Goal: Information Seeking & Learning: Find specific page/section

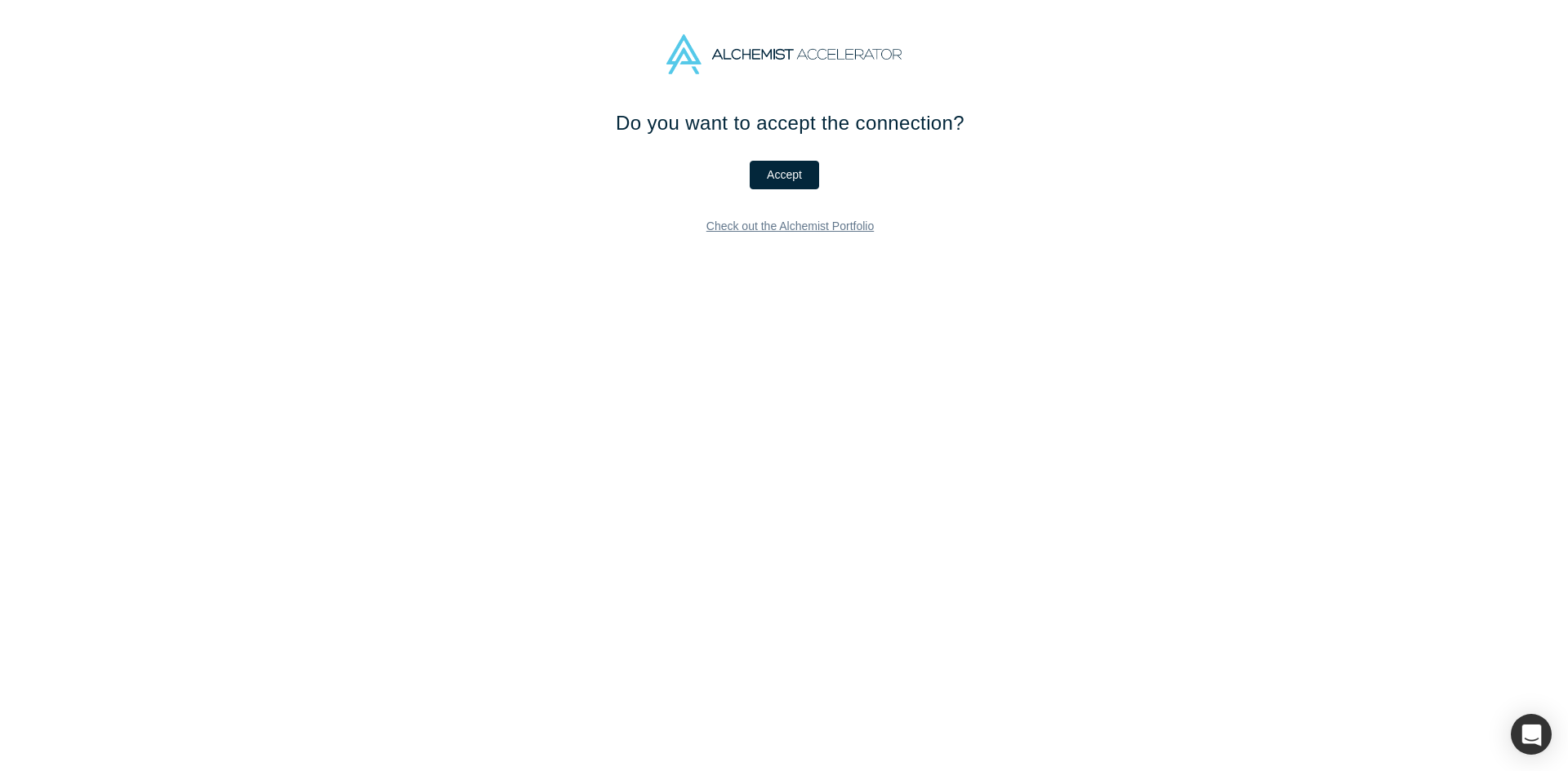
click at [773, 228] on link "Check out the Alchemist Portfolio" at bounding box center [790, 226] width 192 height 29
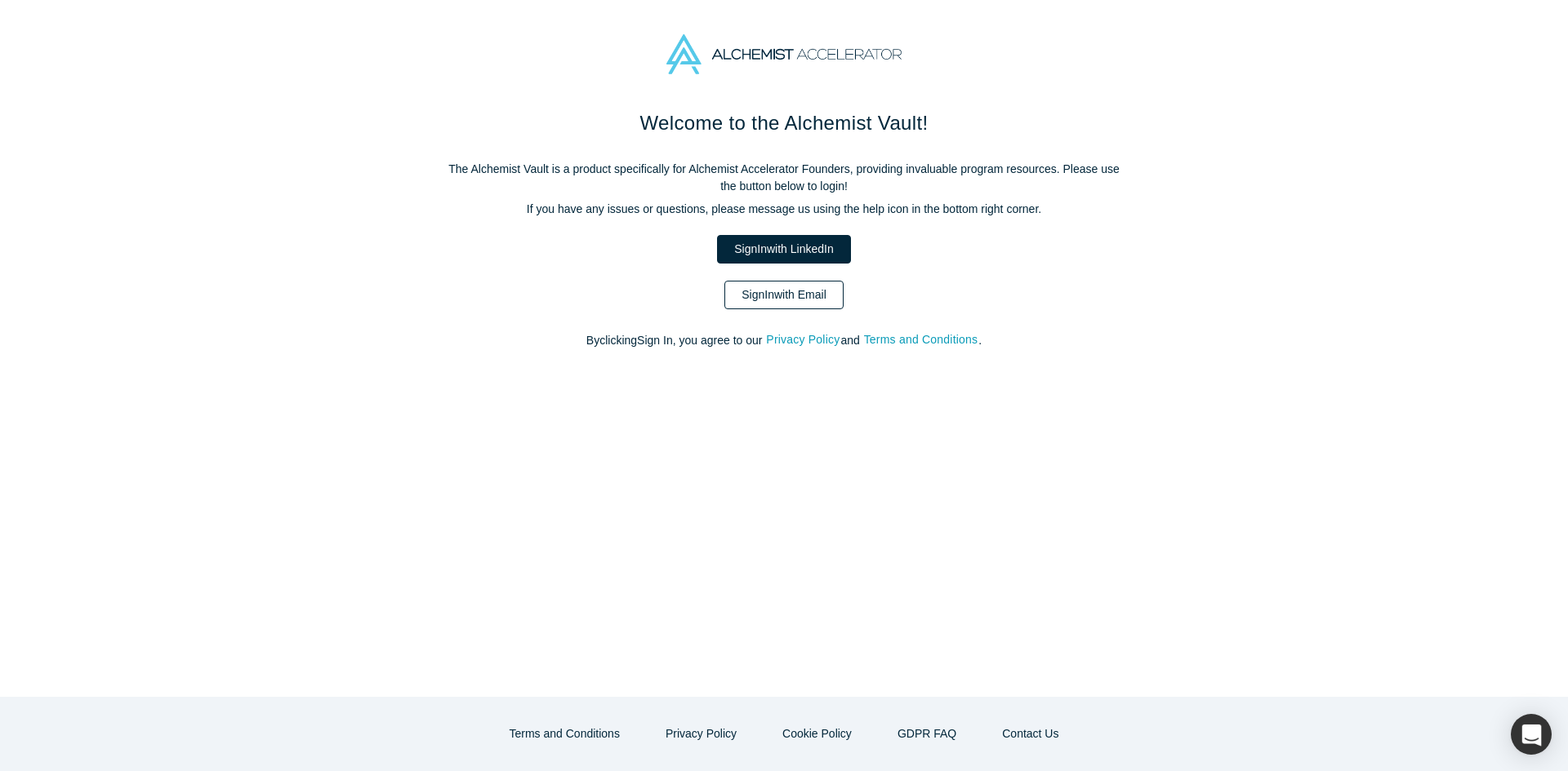
click at [788, 287] on link "Sign In with Email" at bounding box center [784, 295] width 119 height 29
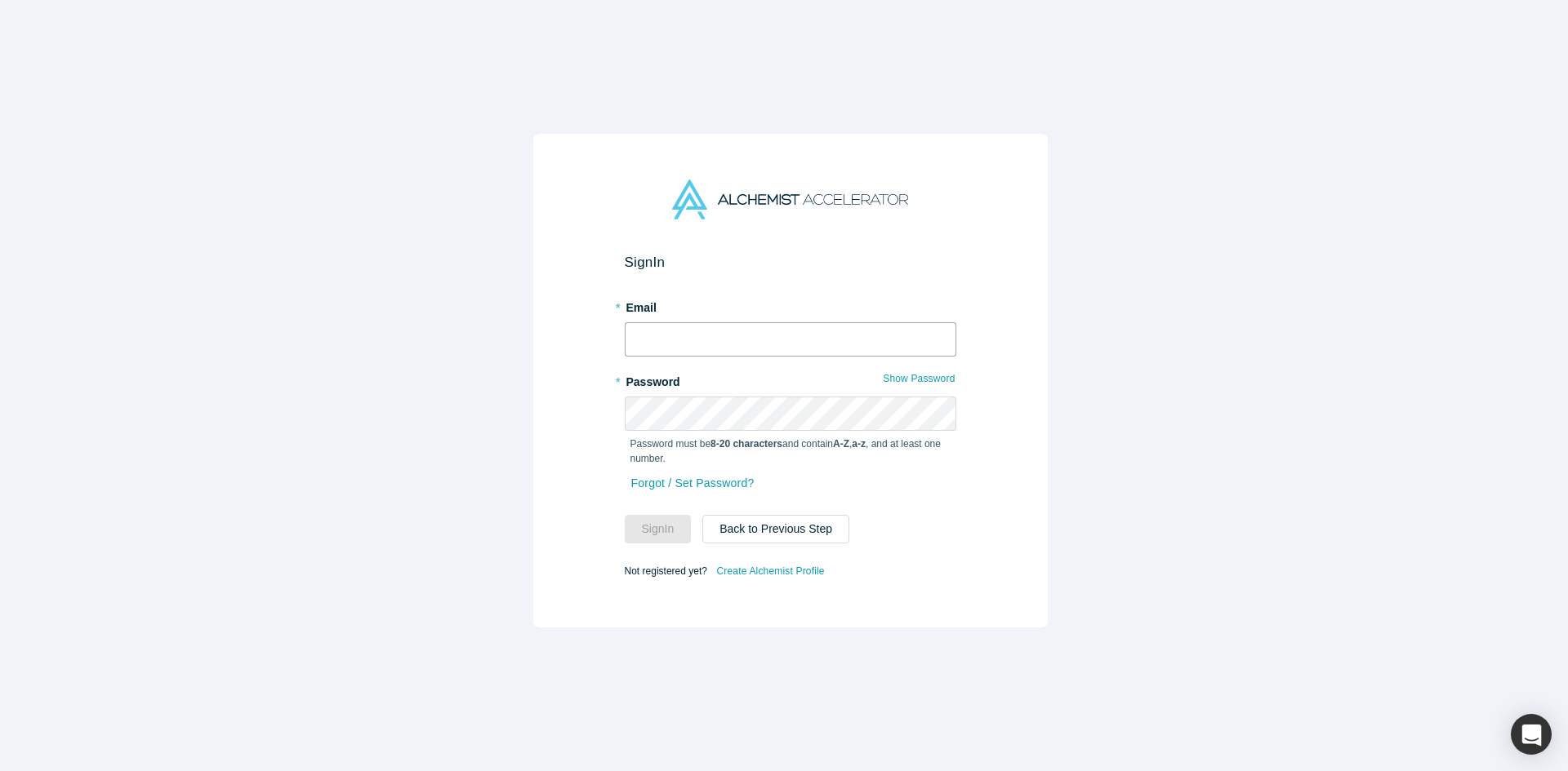
type input "[PERSON_NAME][EMAIL_ADDRESS][DOMAIN_NAME]"
click at [660, 521] on button "Sign In" at bounding box center [659, 530] width 67 height 29
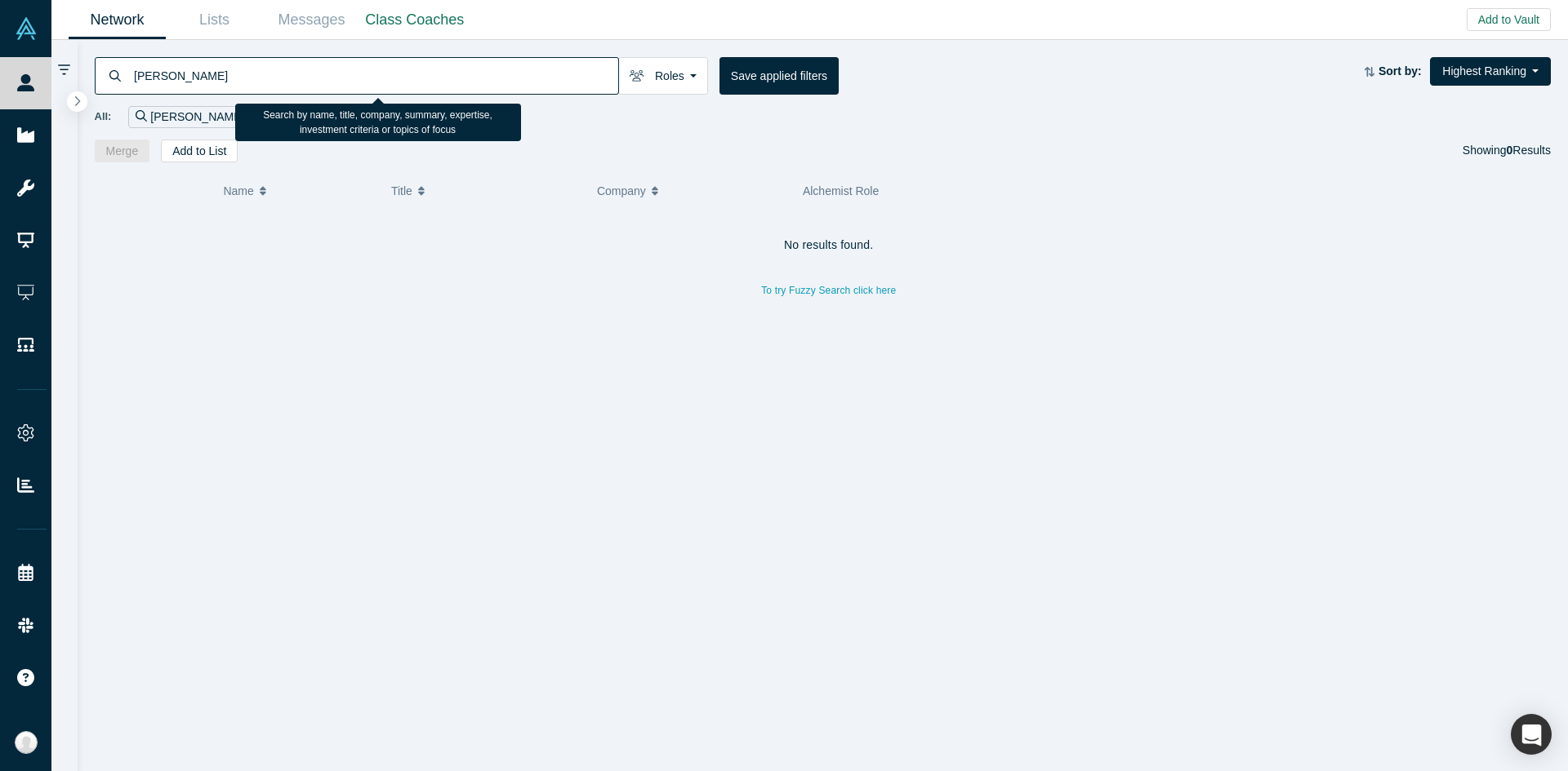
click at [579, 82] on input "[PERSON_NAME]" at bounding box center [375, 76] width 486 height 39
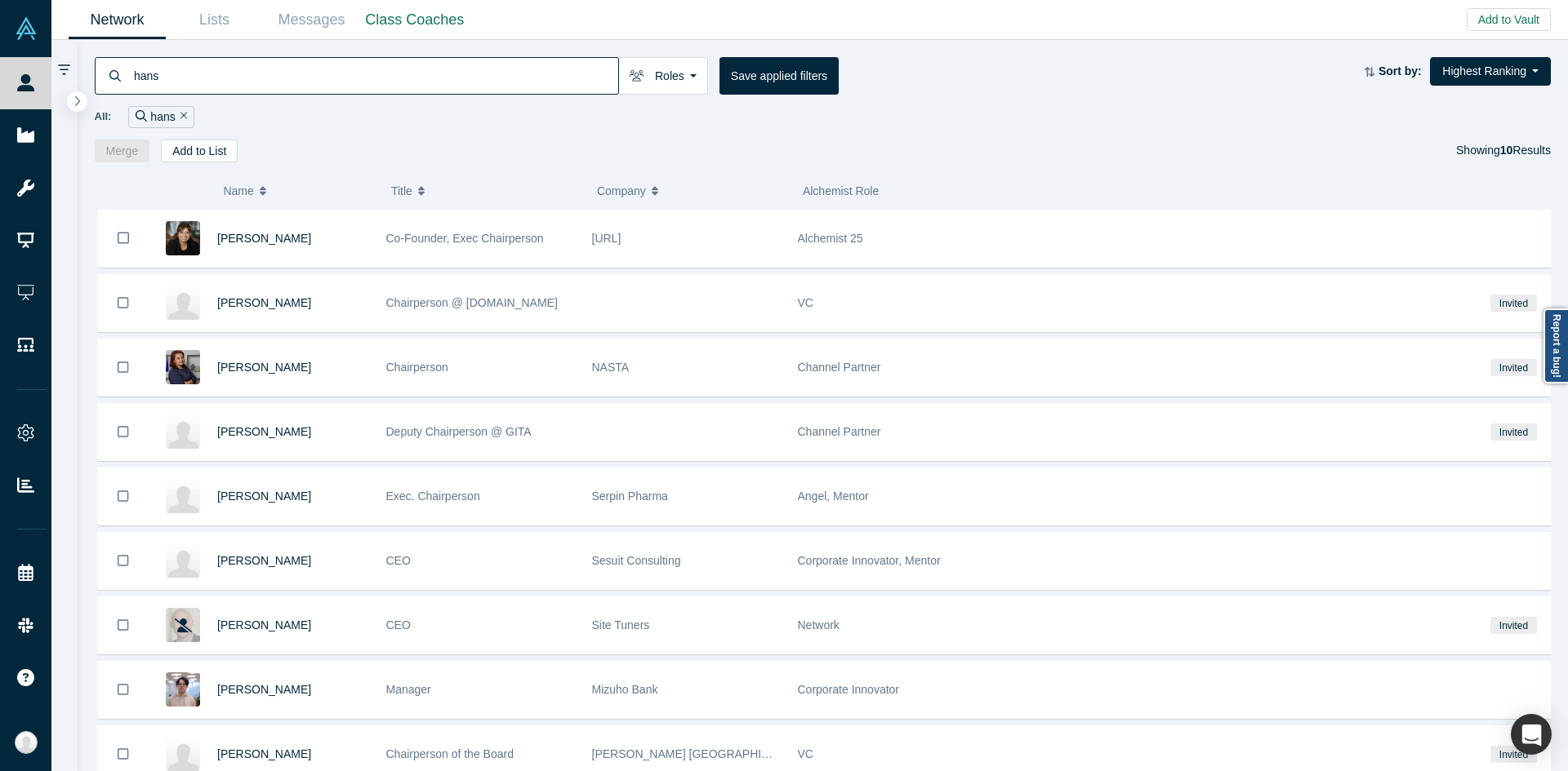
type input "hans"
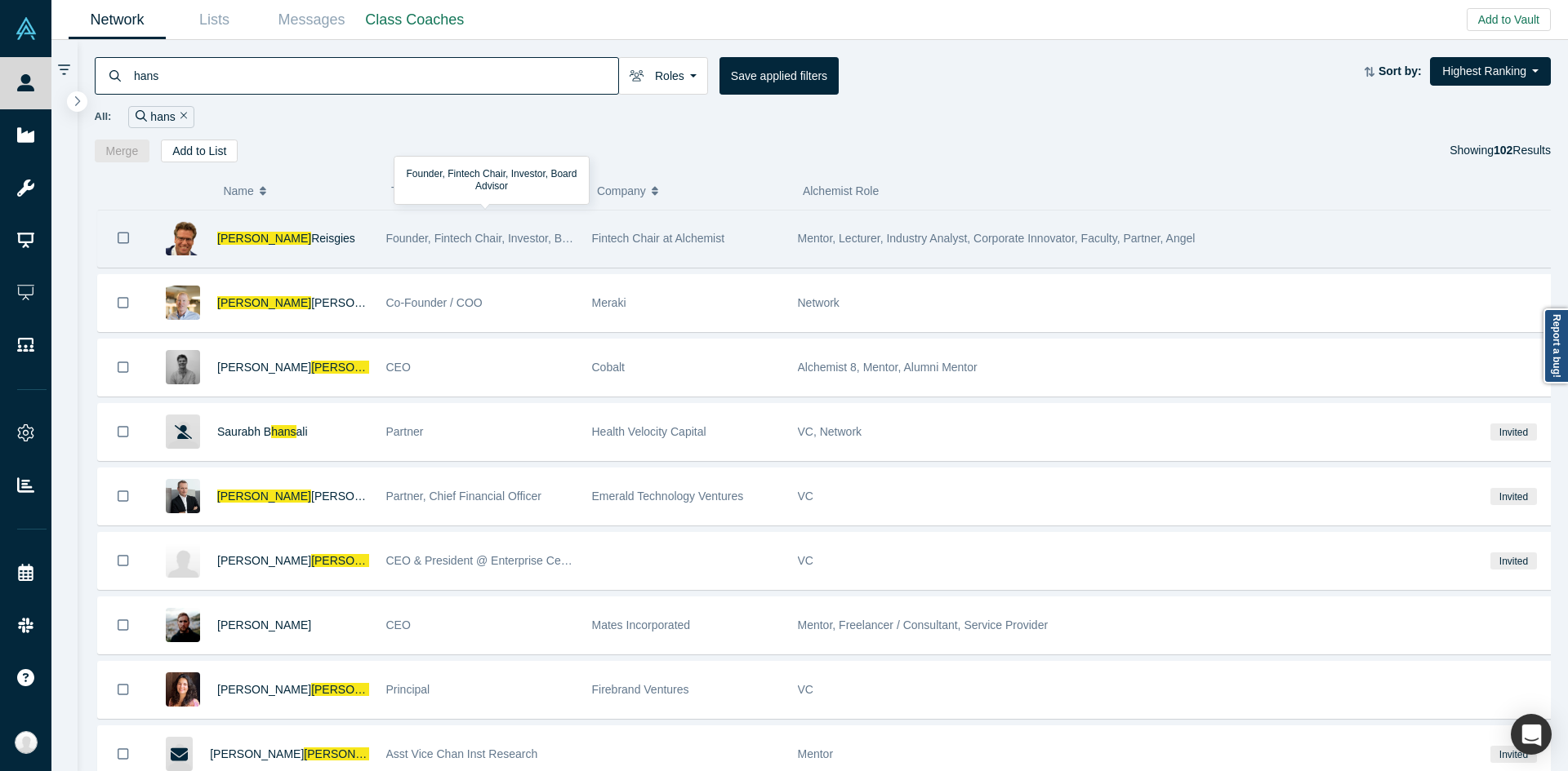
click at [502, 246] on div "Founder, Fintech Chair, Investor, Board Advisor" at bounding box center [480, 238] width 188 height 56
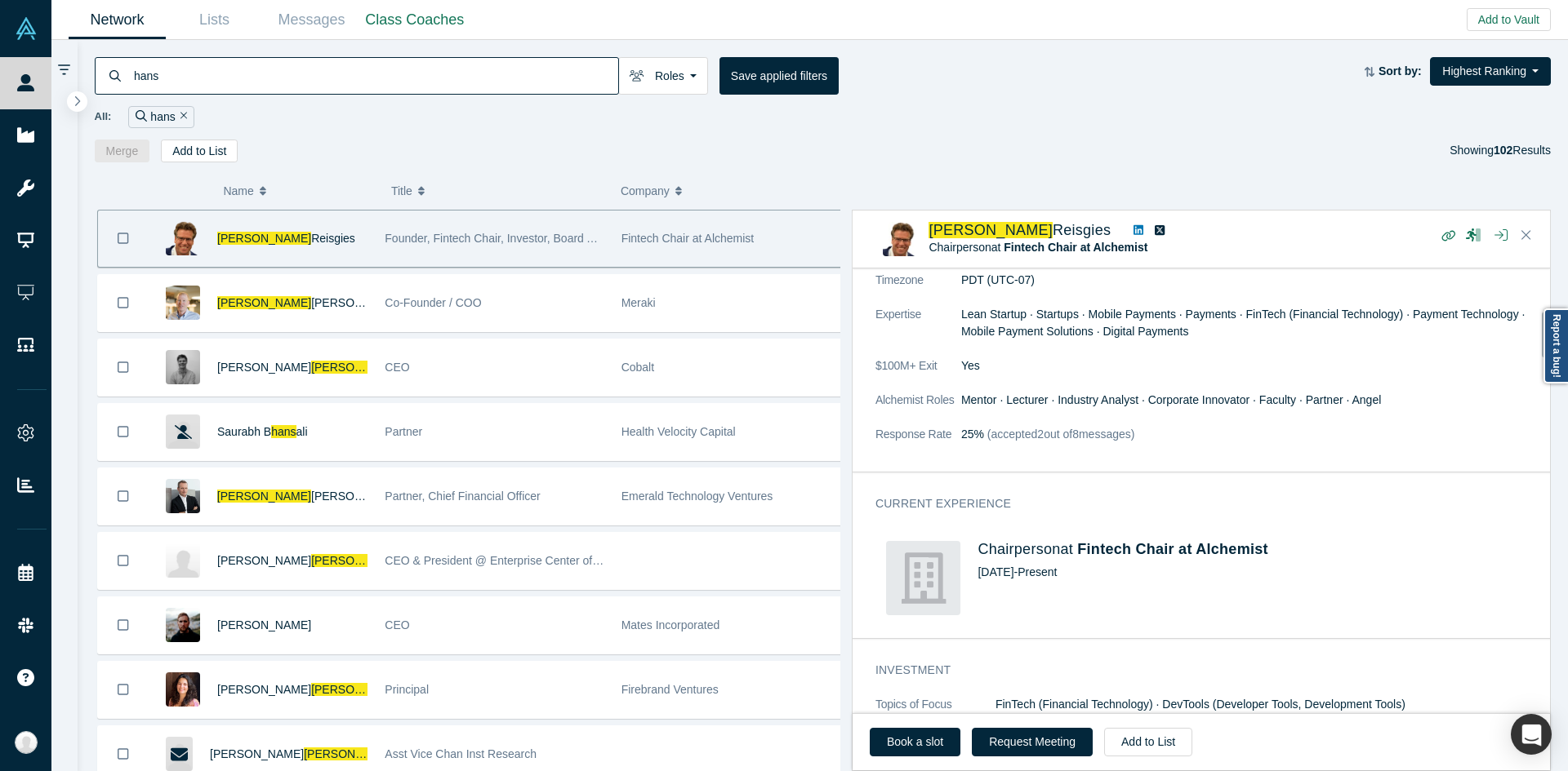
scroll to position [416, 0]
click at [1141, 542] on span "Fintech Chair at Alchemist" at bounding box center [1173, 548] width 190 height 16
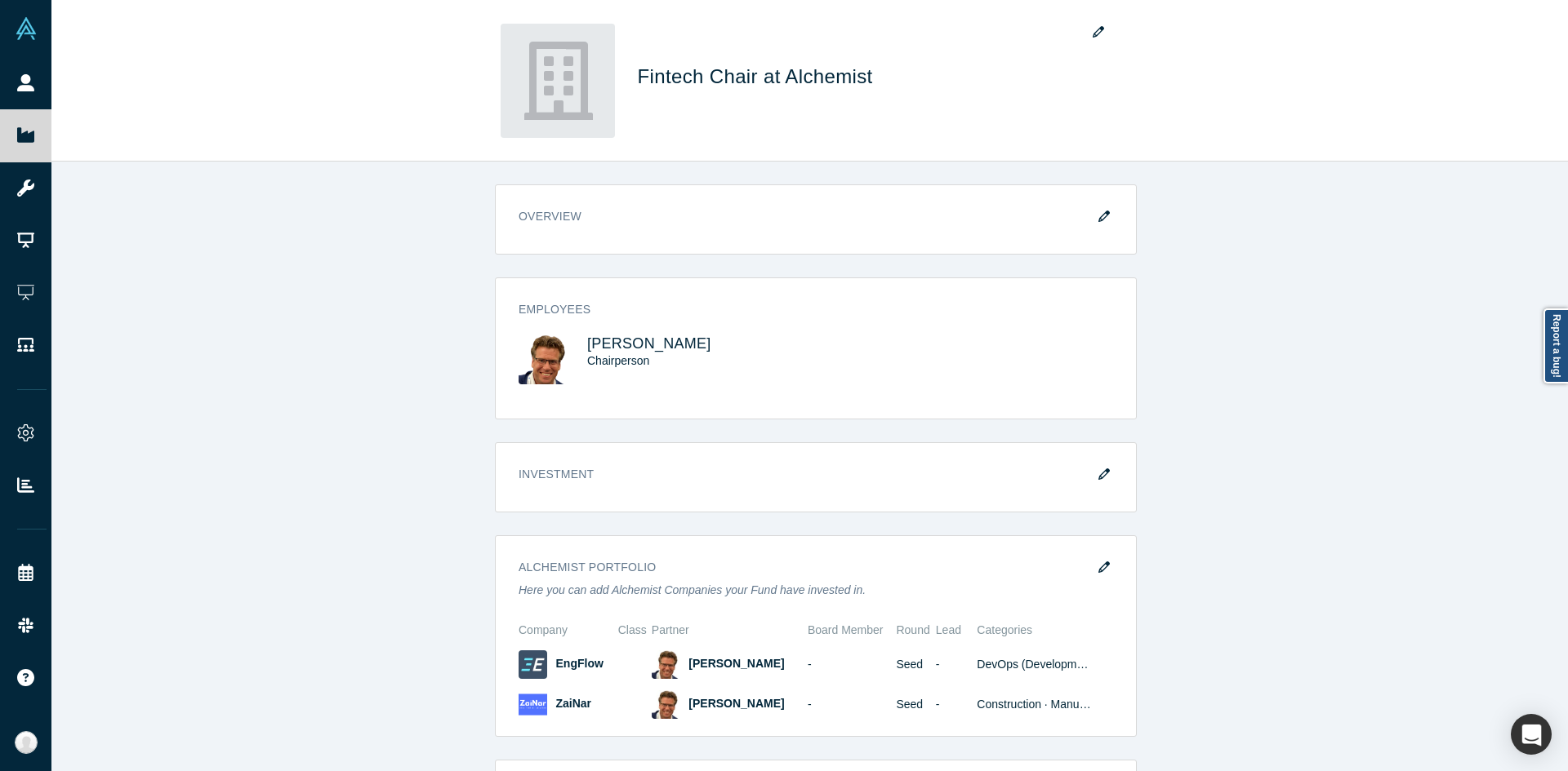
scroll to position [82, 0]
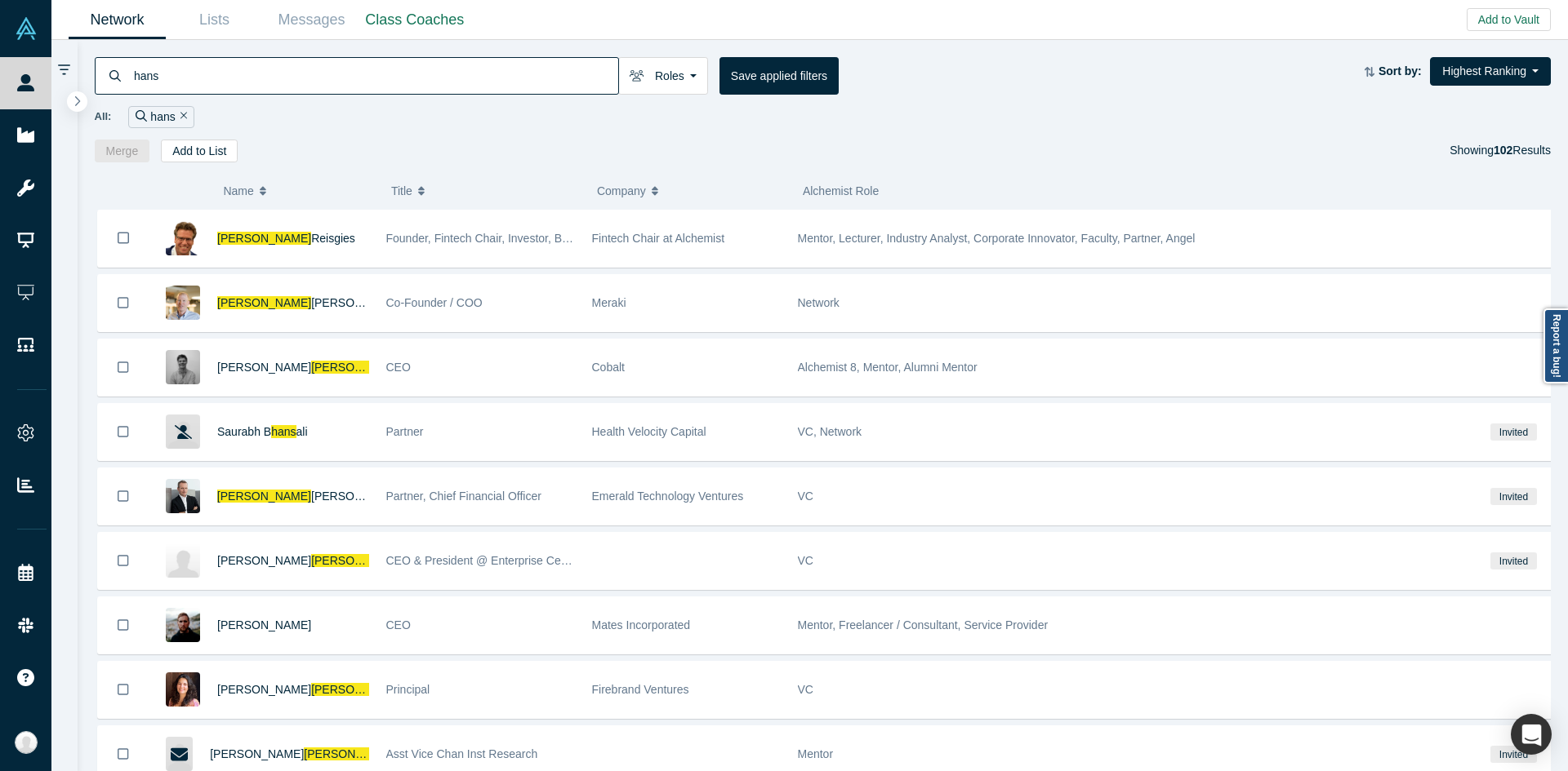
click at [181, 112] on icon "Remove Filter" at bounding box center [184, 116] width 8 height 12
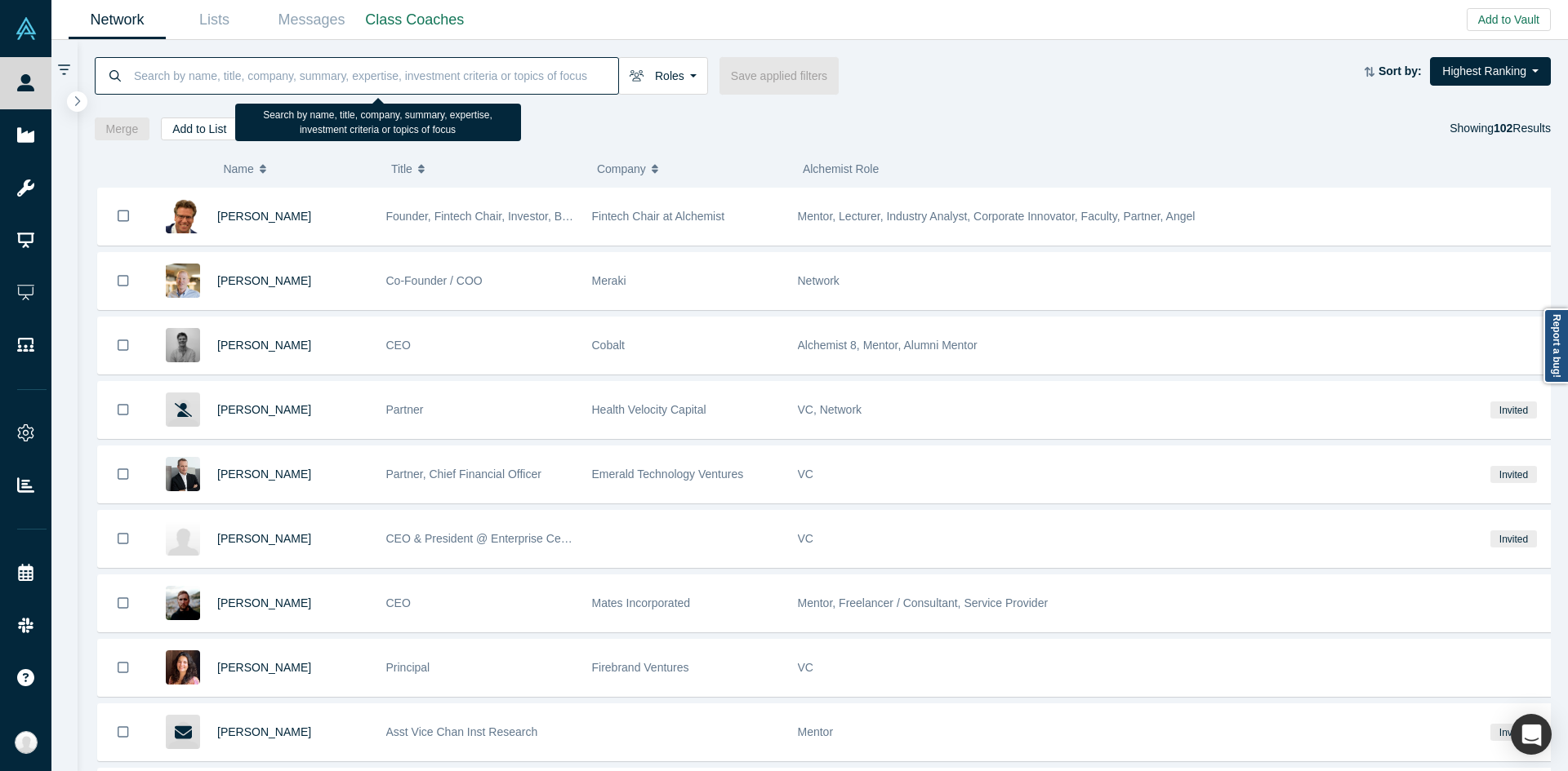
click at [177, 82] on input at bounding box center [375, 76] width 486 height 39
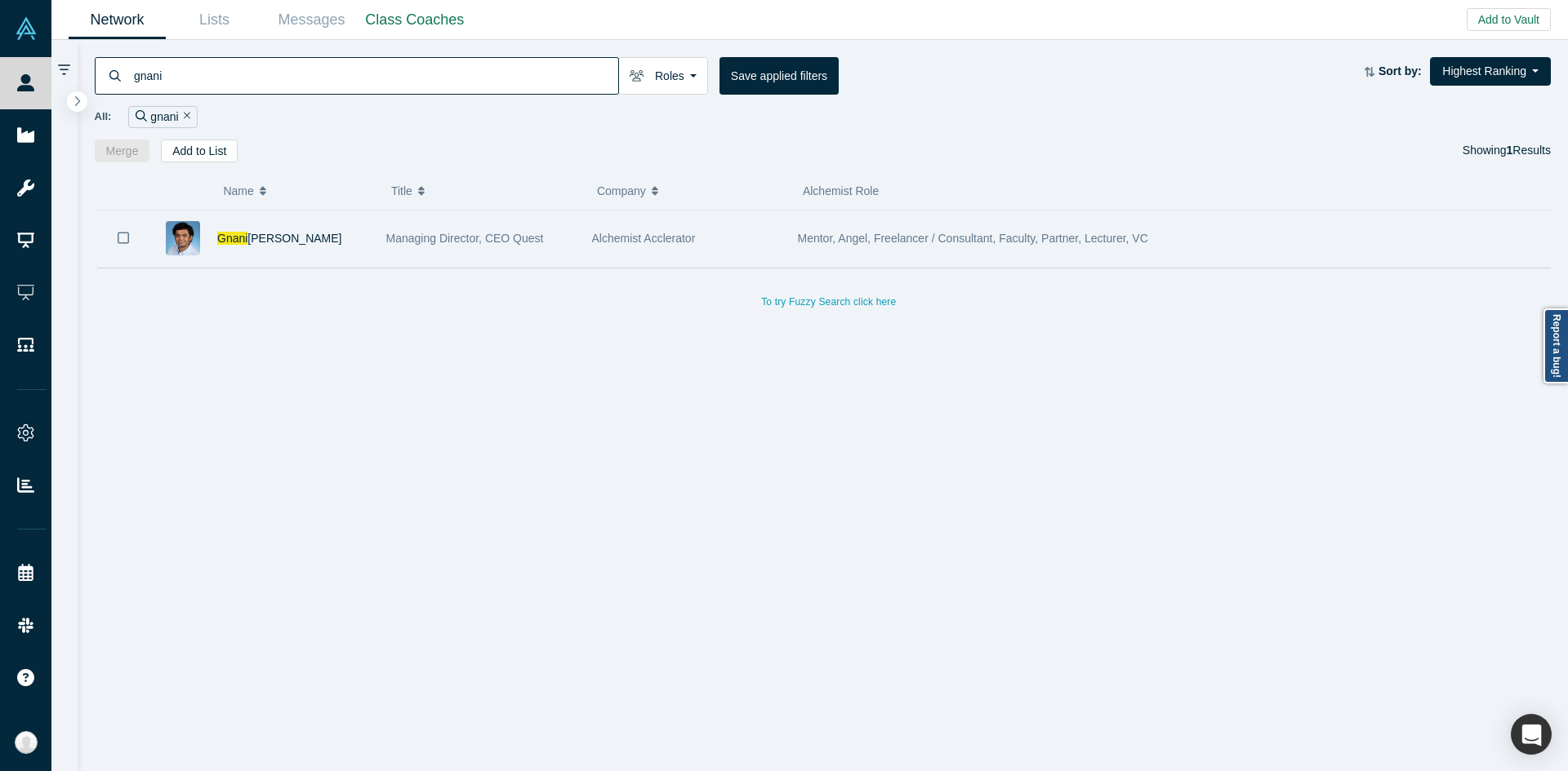
click at [379, 256] on div "Managing Director, CEO Quest" at bounding box center [480, 238] width 206 height 56
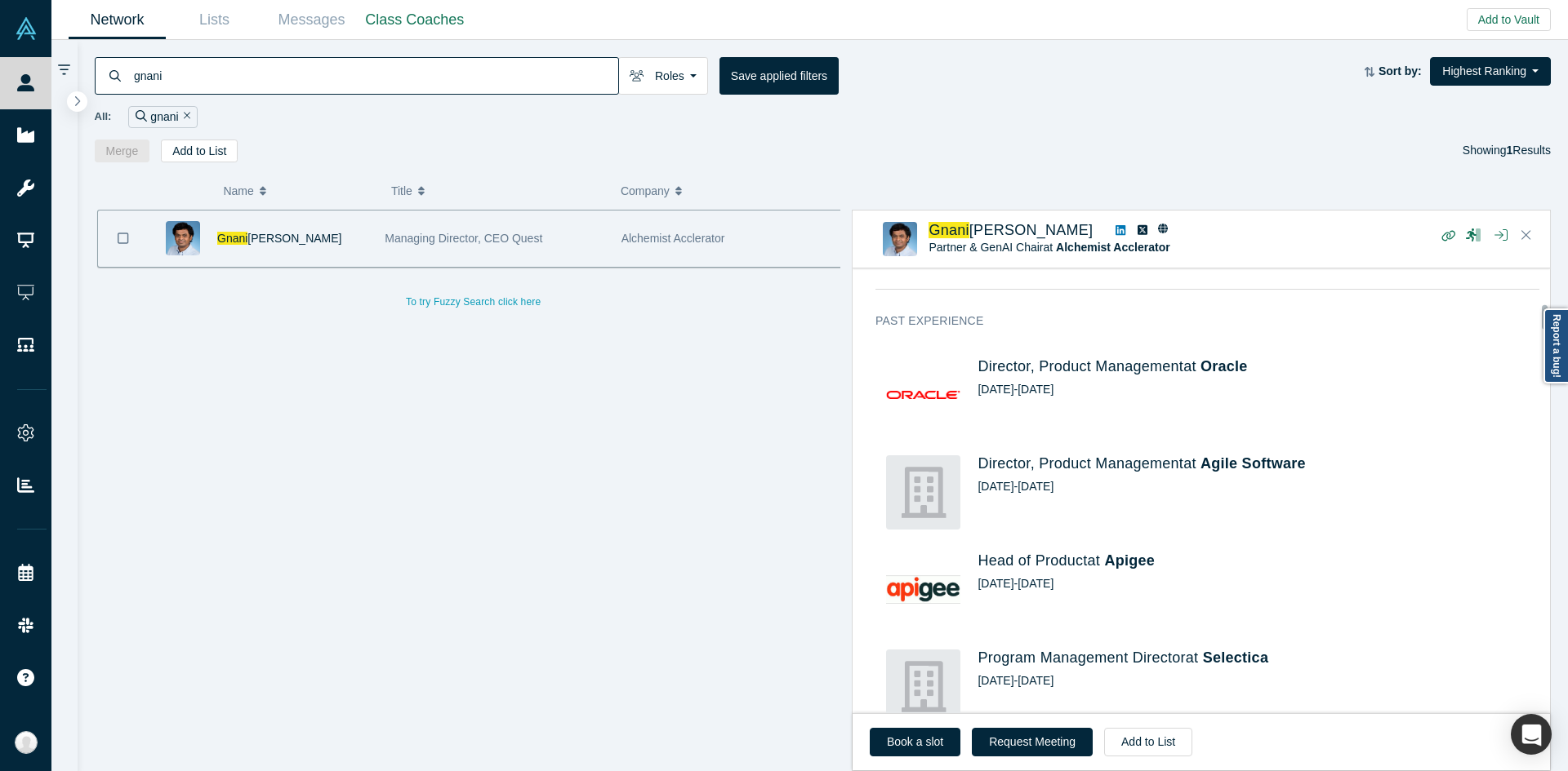
scroll to position [2052, 0]
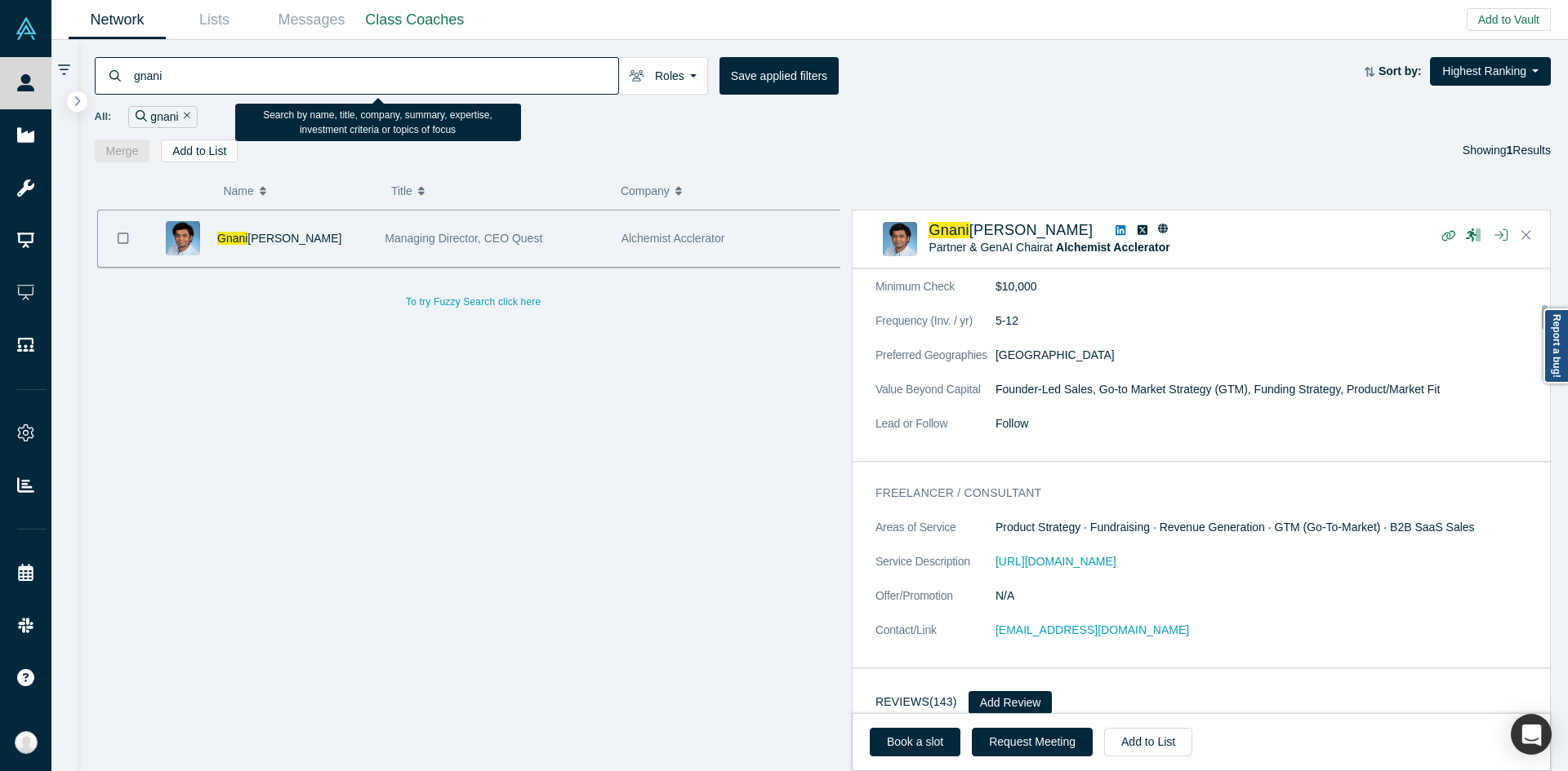
click at [246, 77] on input "gnani" at bounding box center [375, 76] width 486 height 39
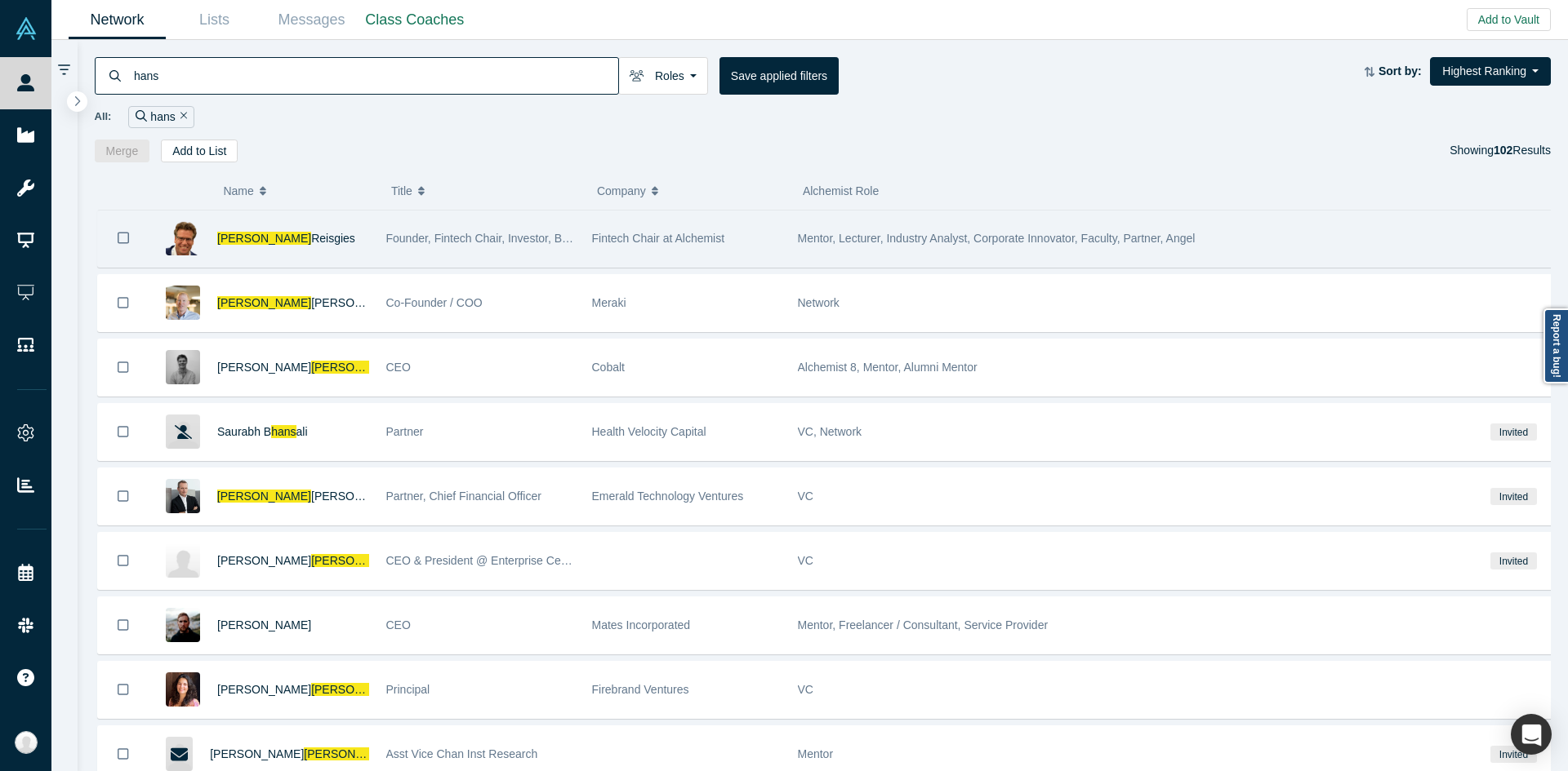
click at [306, 221] on div "Hans Reisgies" at bounding box center [293, 238] width 152 height 56
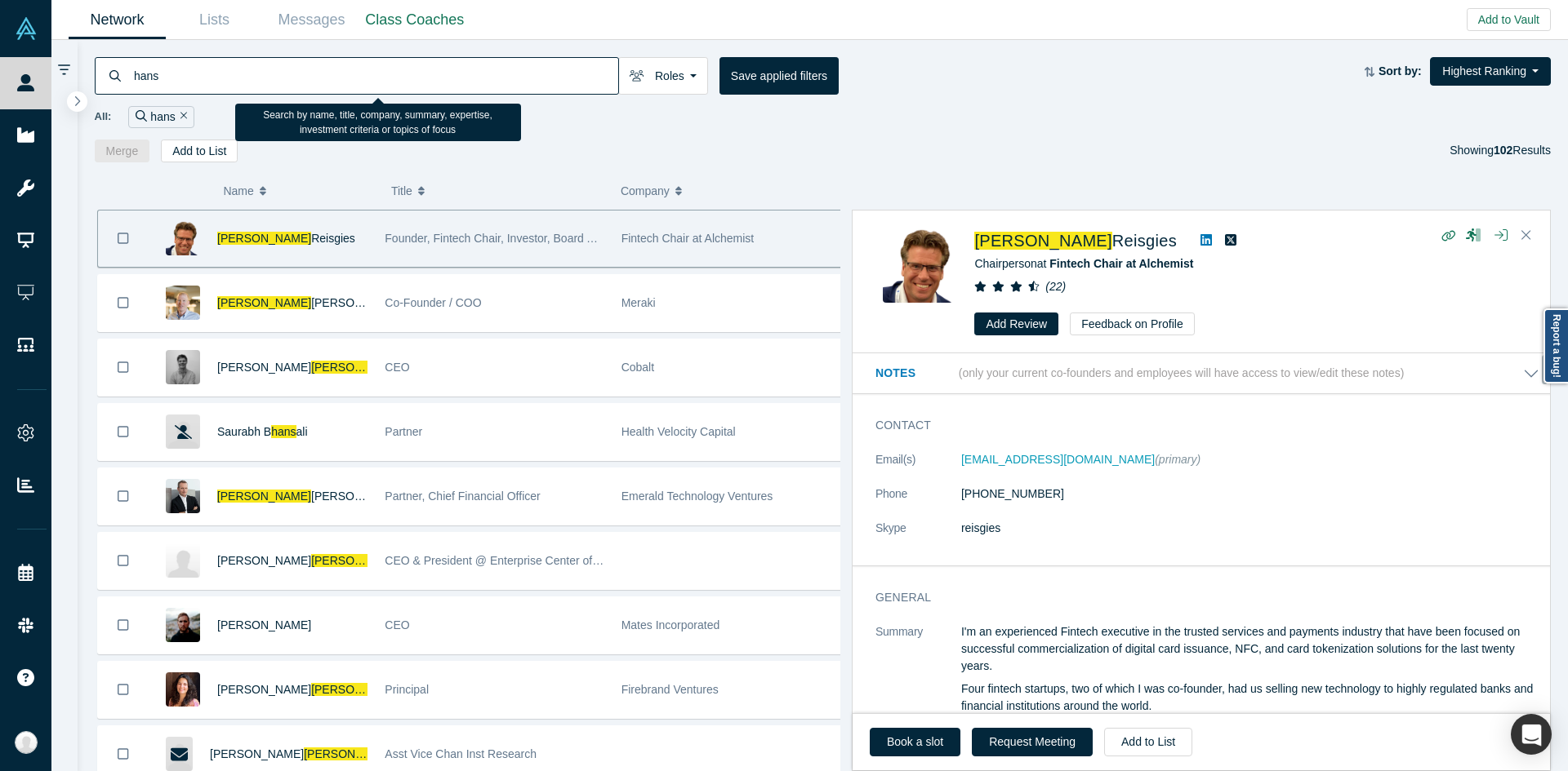
click at [363, 77] on input "hans" at bounding box center [375, 76] width 486 height 39
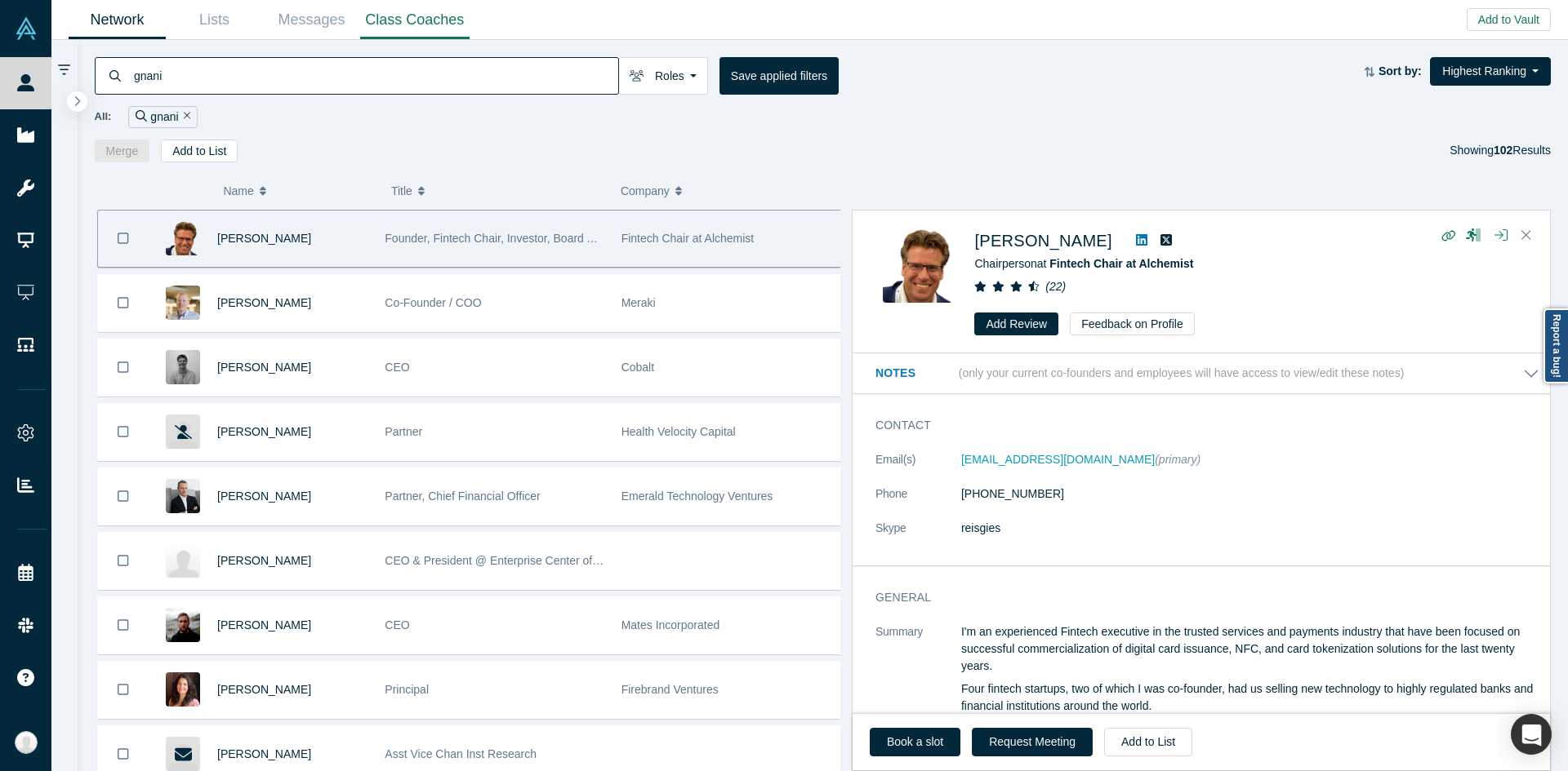
type input "gnani"
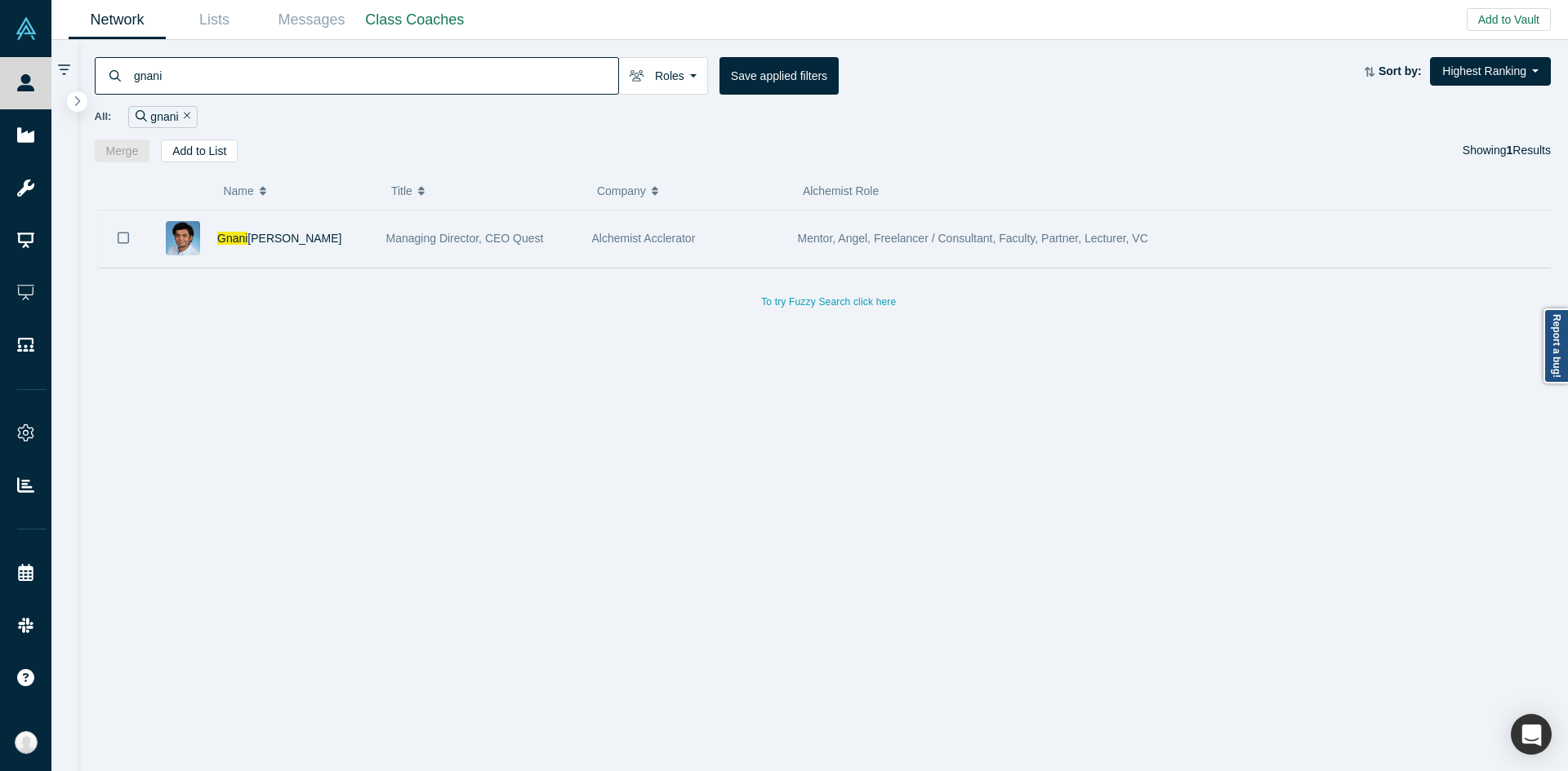
click at [983, 226] on div "Mentor, Angel, Freelancer / Consultant, Faculty, Partner, Lecturer, VC" at bounding box center [1128, 238] width 662 height 56
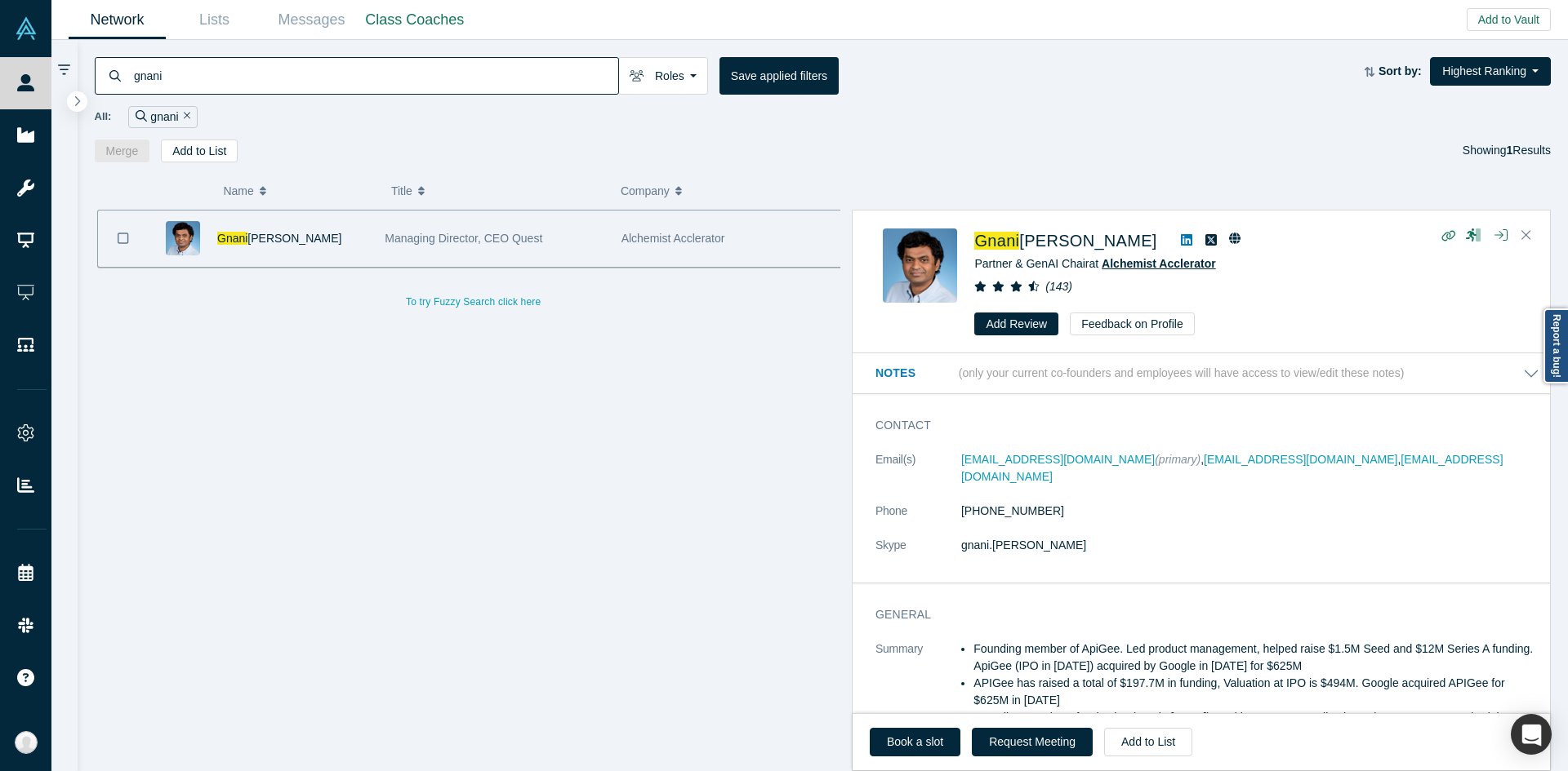
click at [1126, 267] on span "Alchemist Acclerator" at bounding box center [1159, 264] width 114 height 13
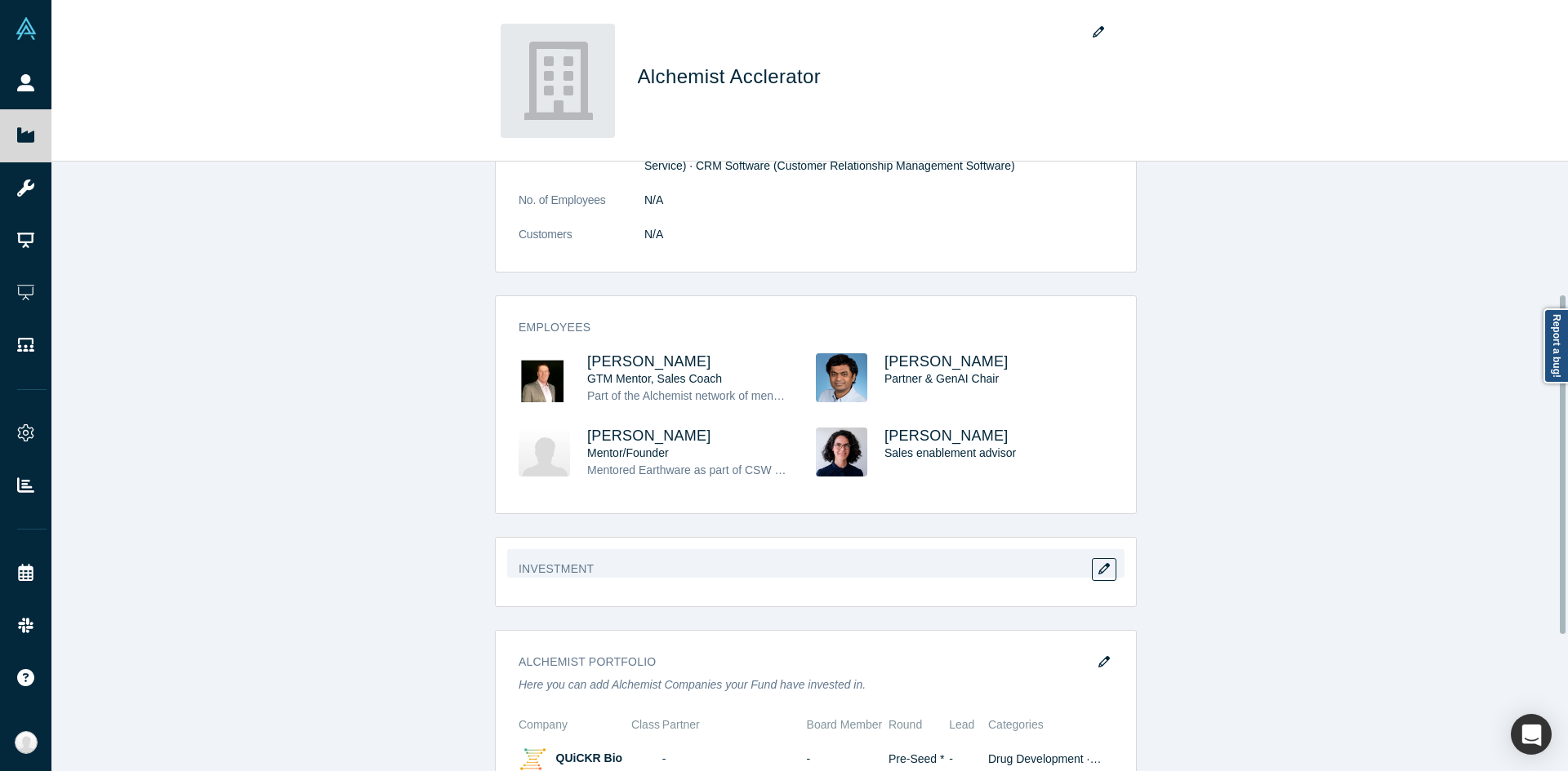
scroll to position [484, 0]
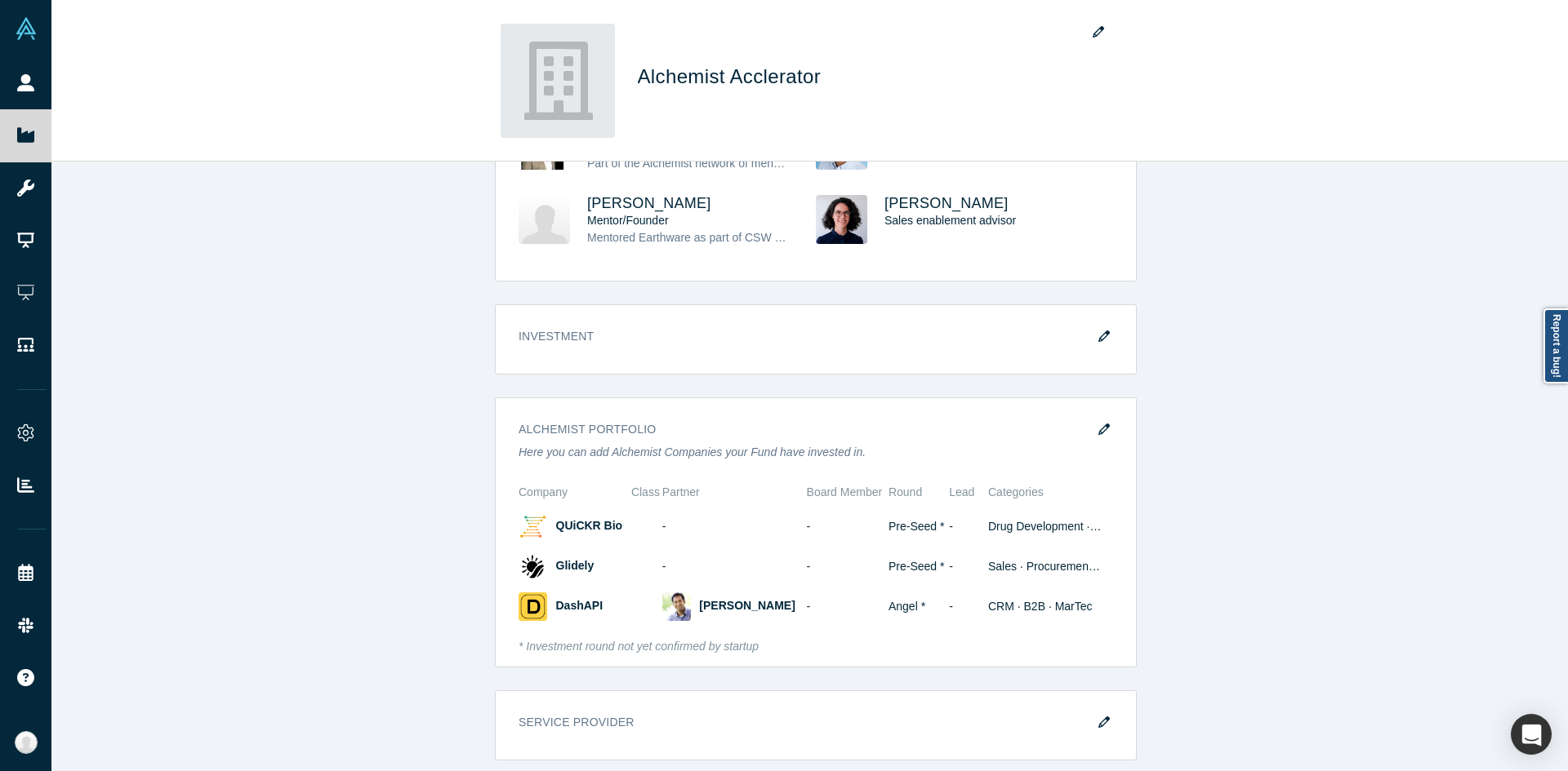
click at [414, 563] on div "overview Public Link N/A Description N/A HQ Location N/A Incorporated in N/A Ca…" at bounding box center [815, 473] width 1528 height 622
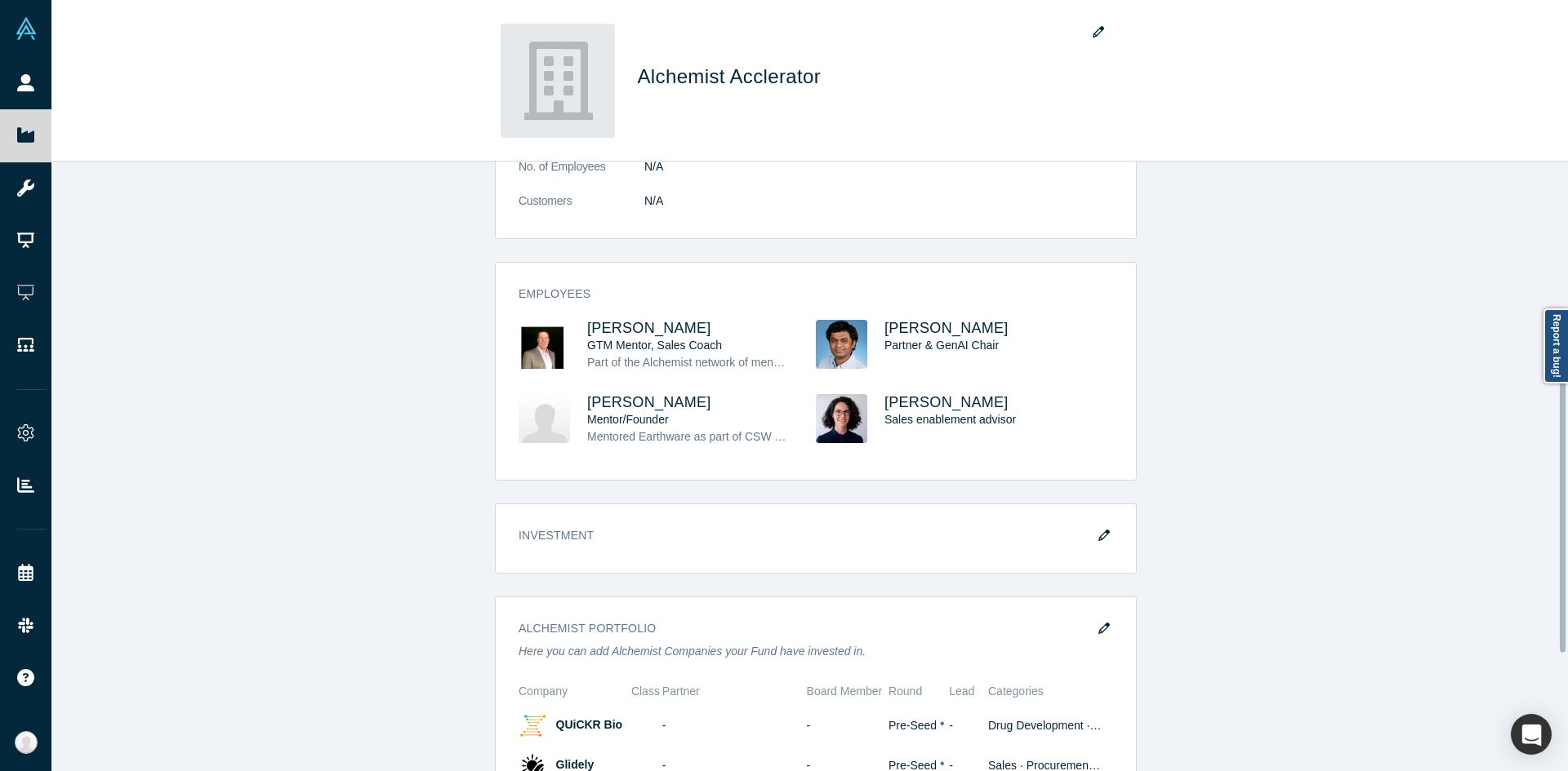
scroll to position [0, 0]
